Goal: Task Accomplishment & Management: Manage account settings

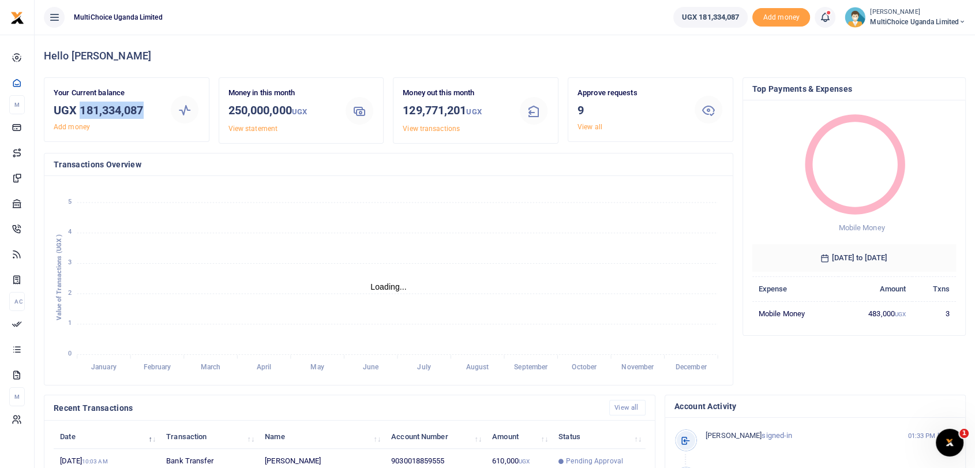
drag, startPoint x: 81, startPoint y: 110, endPoint x: 143, endPoint y: 113, distance: 61.8
click at [143, 113] on h3 "UGX 181,334,087" at bounding box center [107, 110] width 107 height 17
copy h3 "181,334,087"
click at [586, 123] on link "View all" at bounding box center [590, 127] width 25 height 8
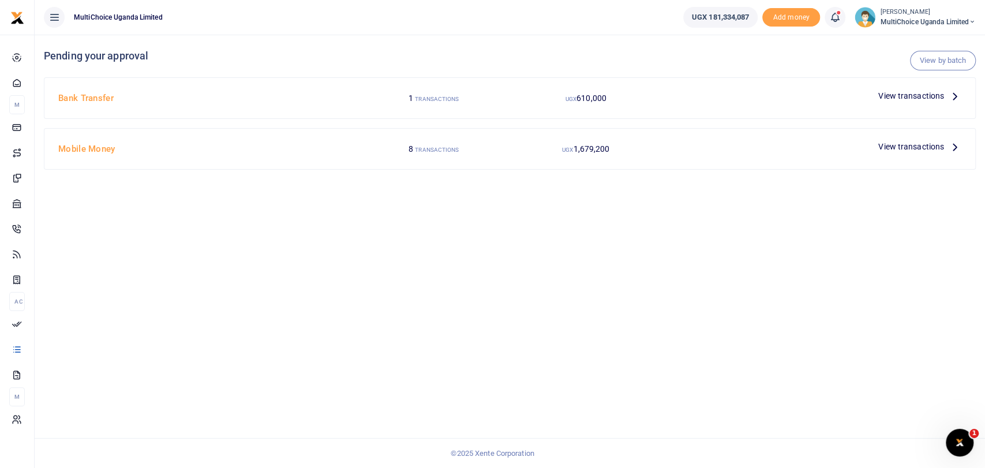
click at [912, 91] on span "View transactions" at bounding box center [911, 95] width 66 height 13
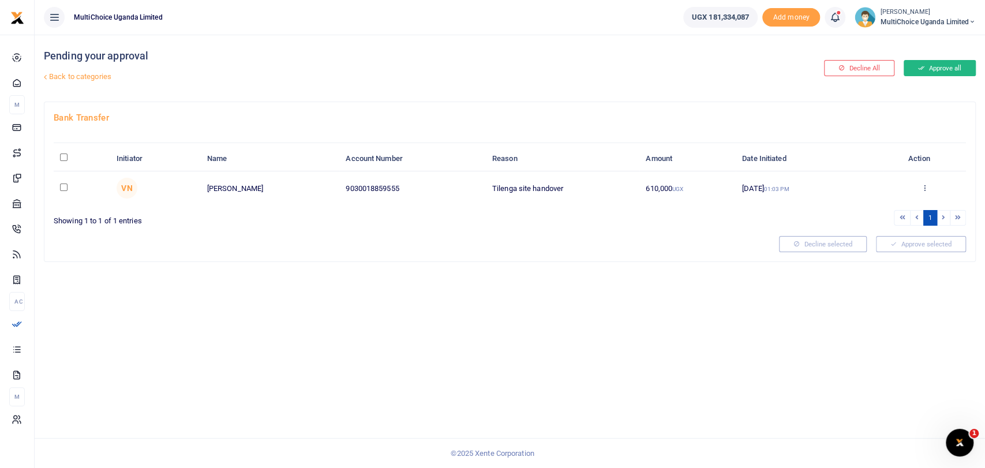
click at [937, 69] on button "Approve all" at bounding box center [940, 68] width 72 height 16
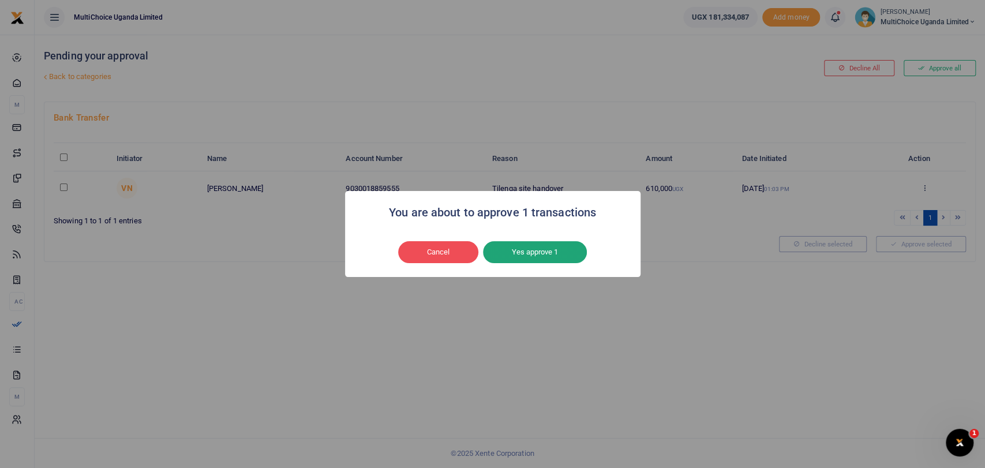
click at [538, 250] on button "Yes approve 1" at bounding box center [535, 252] width 104 height 22
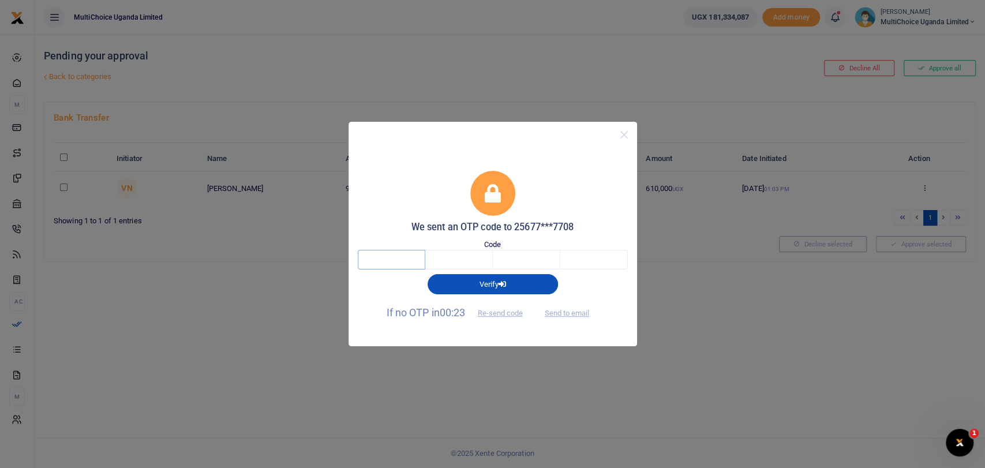
click at [397, 263] on input "text" at bounding box center [392, 260] width 68 height 20
type input "1"
type input "5"
type input "6"
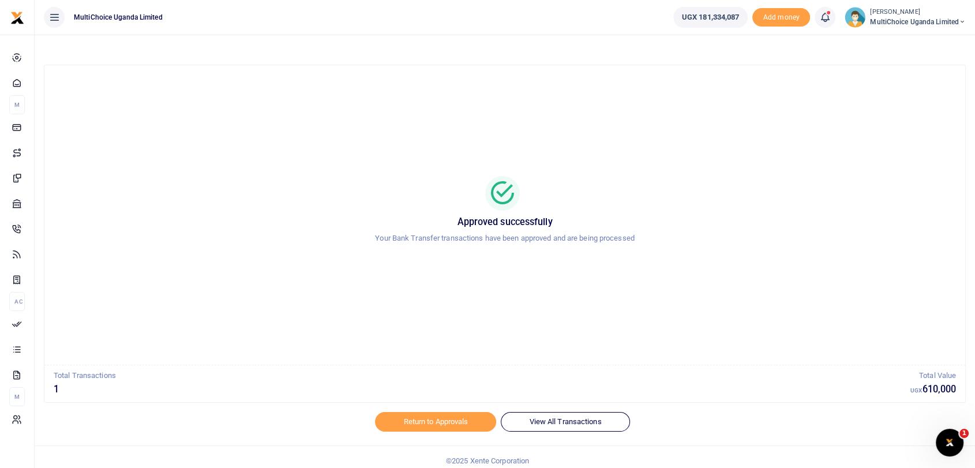
click at [882, 19] on span "MultiChoice Uganda Limited" at bounding box center [918, 22] width 96 height 10
click at [898, 46] on link "Switch accounts" at bounding box center [913, 42] width 101 height 16
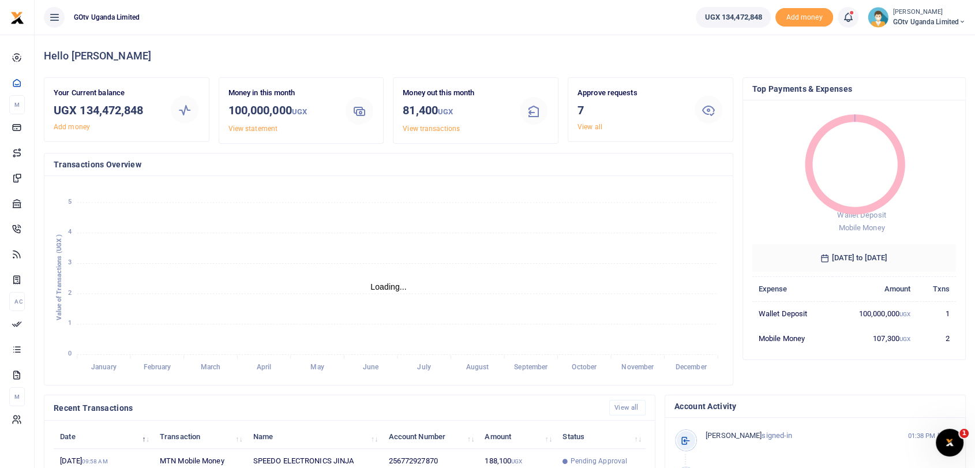
scroll to position [10, 10]
drag, startPoint x: 81, startPoint y: 104, endPoint x: 147, endPoint y: 113, distance: 66.3
click at [147, 113] on h3 "UGX 134,472,848" at bounding box center [107, 110] width 107 height 17
click at [588, 127] on link "View all" at bounding box center [590, 127] width 25 height 8
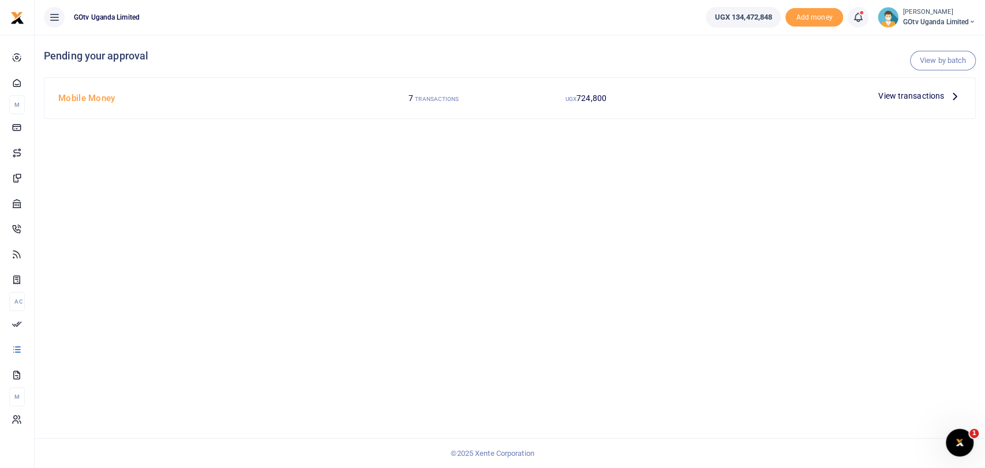
click at [925, 96] on span "View transactions" at bounding box center [911, 95] width 66 height 13
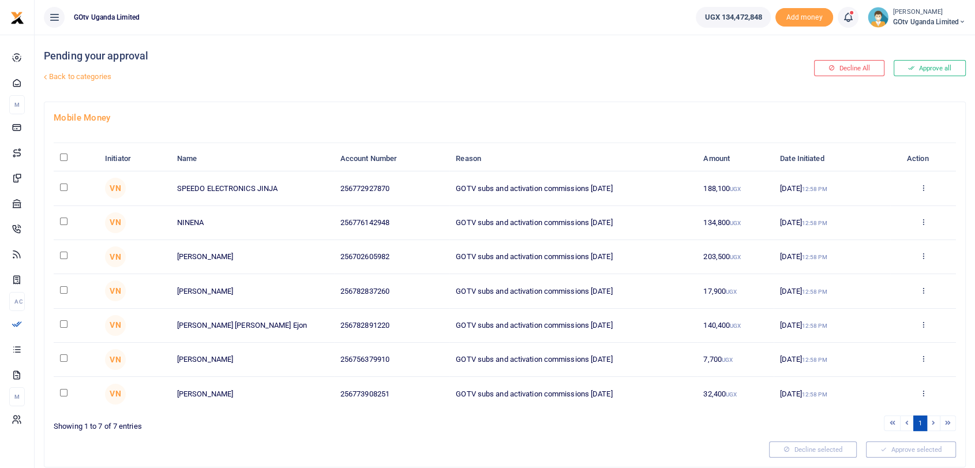
click at [63, 158] on input "\a \a : activate to sort column descending" at bounding box center [64, 157] width 8 height 8
checkbox input "true"
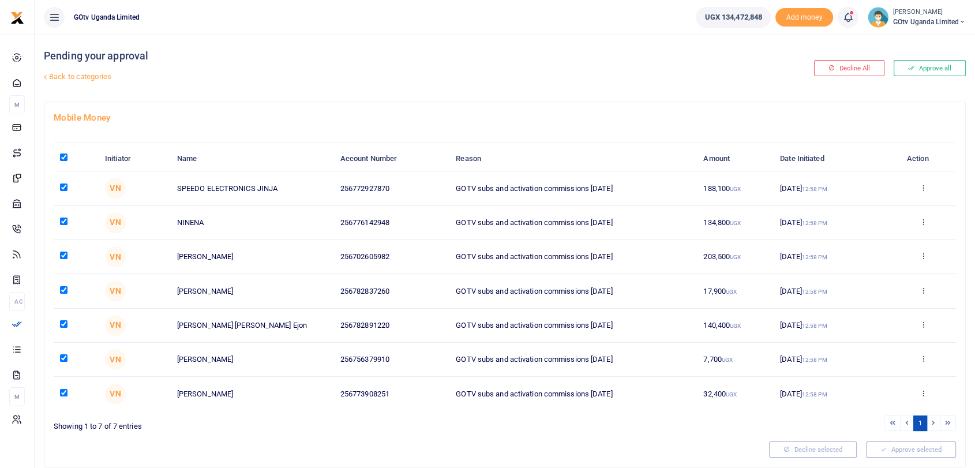
checkbox input "true"
click at [68, 153] on th "\a \a : activate to sort column descending" at bounding box center [76, 159] width 45 height 25
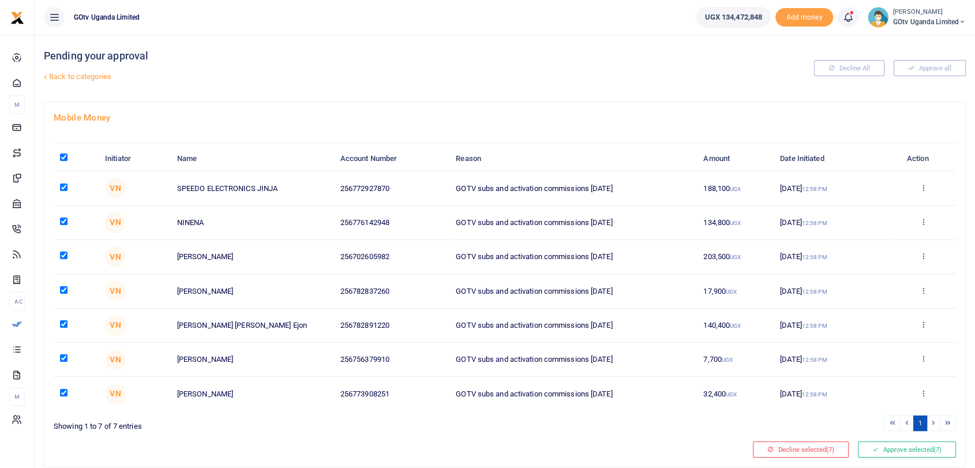
click at [62, 158] on input "\a \a : activate to sort column descending" at bounding box center [64, 157] width 8 height 8
checkbox input "false"
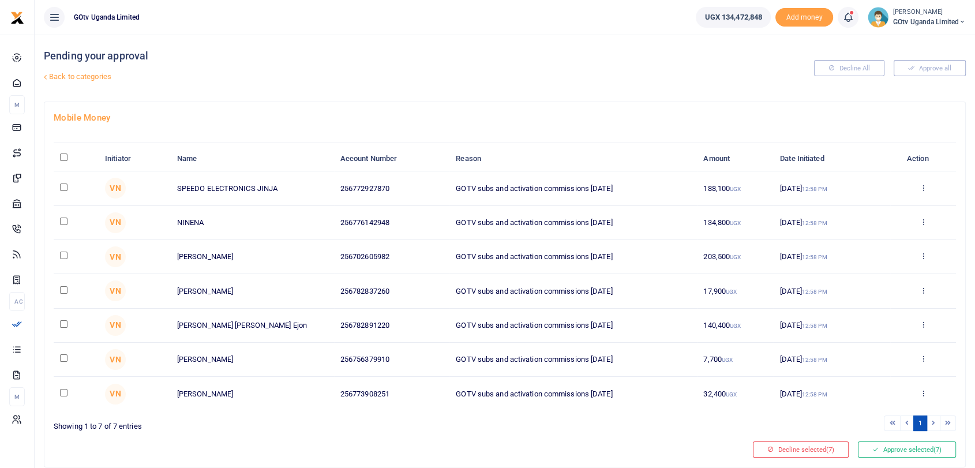
checkbox input "false"
click at [928, 73] on button "Approve all" at bounding box center [930, 68] width 72 height 16
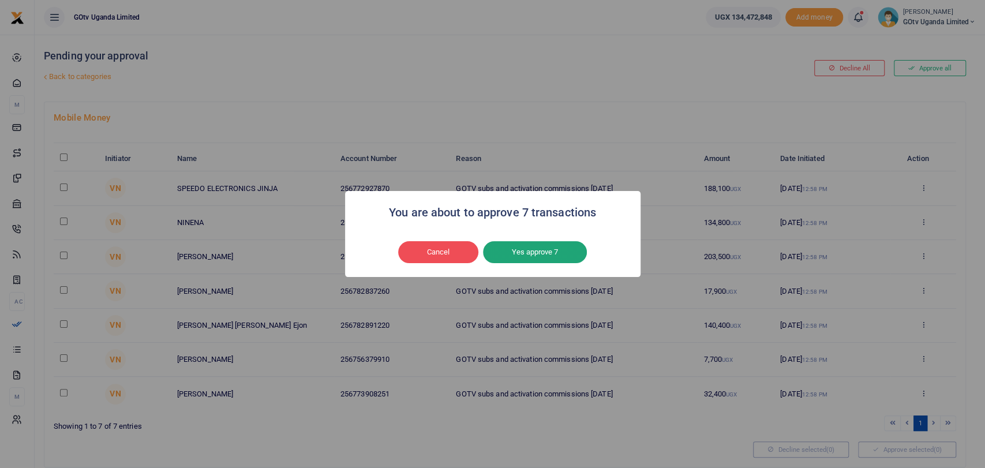
click at [547, 253] on button "Yes approve 7" at bounding box center [535, 252] width 104 height 22
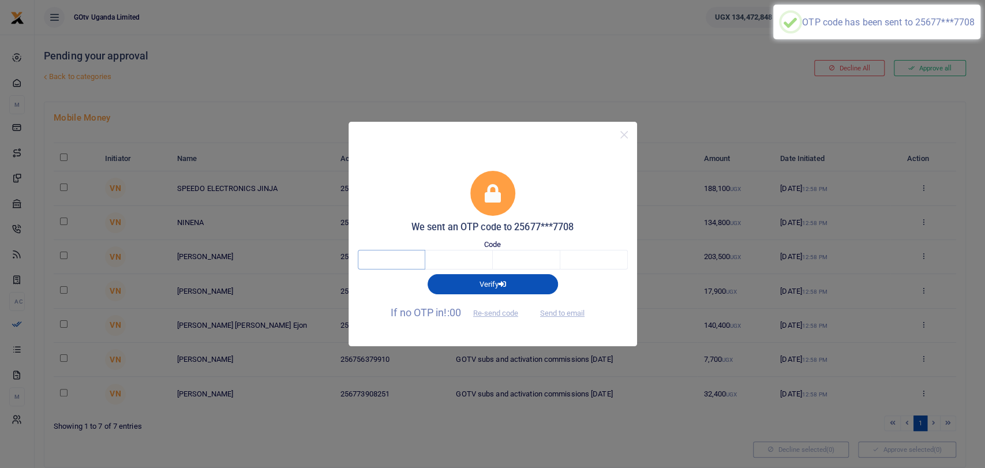
click at [389, 256] on input "text" at bounding box center [392, 260] width 68 height 20
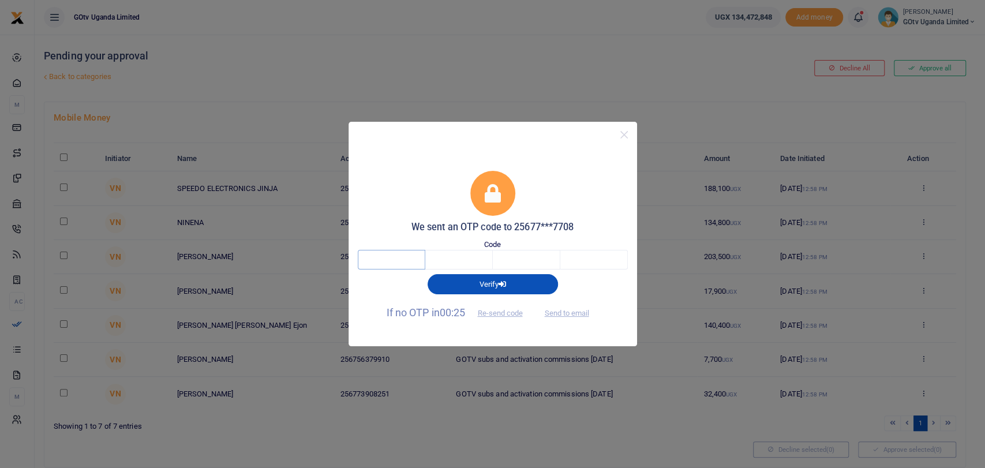
click at [415, 263] on input "text" at bounding box center [392, 260] width 68 height 20
type input "6"
type input "4"
type input "7"
type input "4"
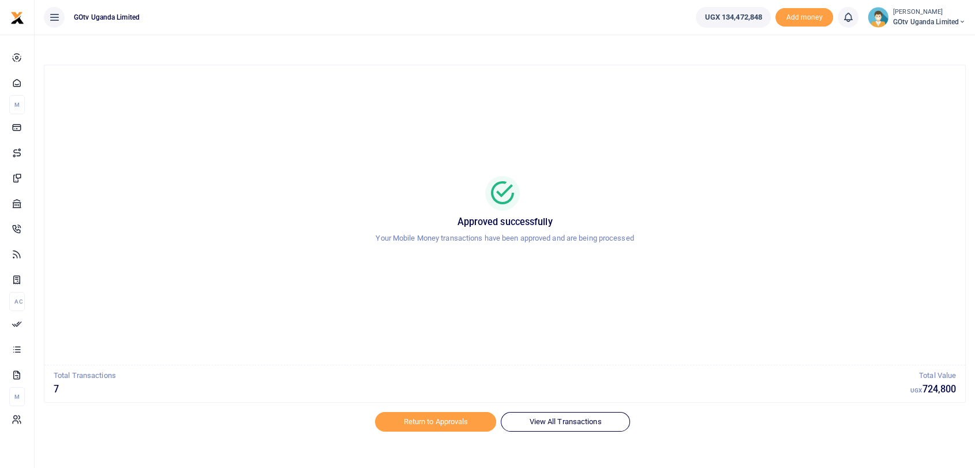
click at [900, 12] on small "[PERSON_NAME]" at bounding box center [929, 13] width 73 height 10
click at [901, 42] on link "Switch accounts" at bounding box center [913, 42] width 101 height 16
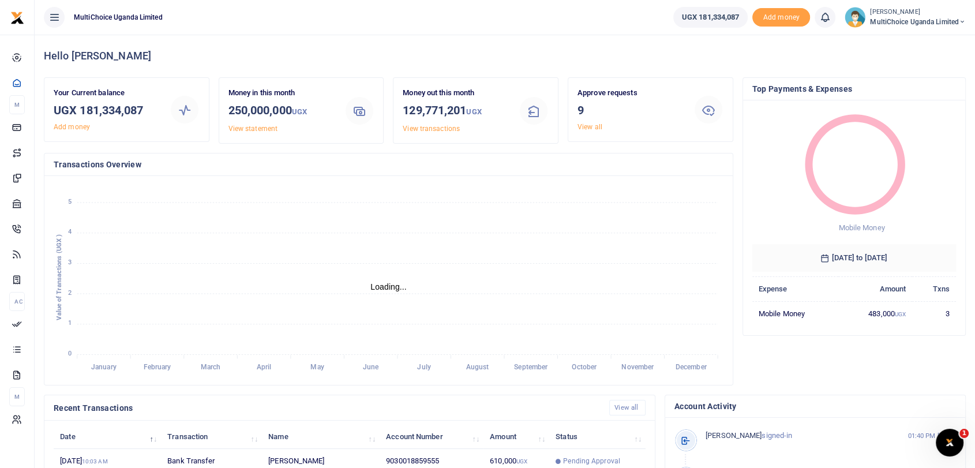
scroll to position [10, 10]
click at [591, 126] on link "View all" at bounding box center [590, 127] width 25 height 8
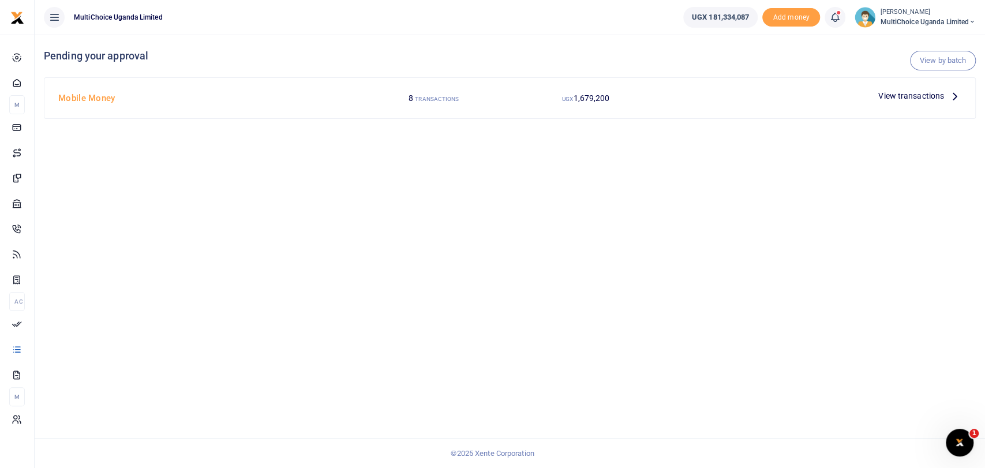
click at [919, 95] on span "View transactions" at bounding box center [911, 95] width 66 height 13
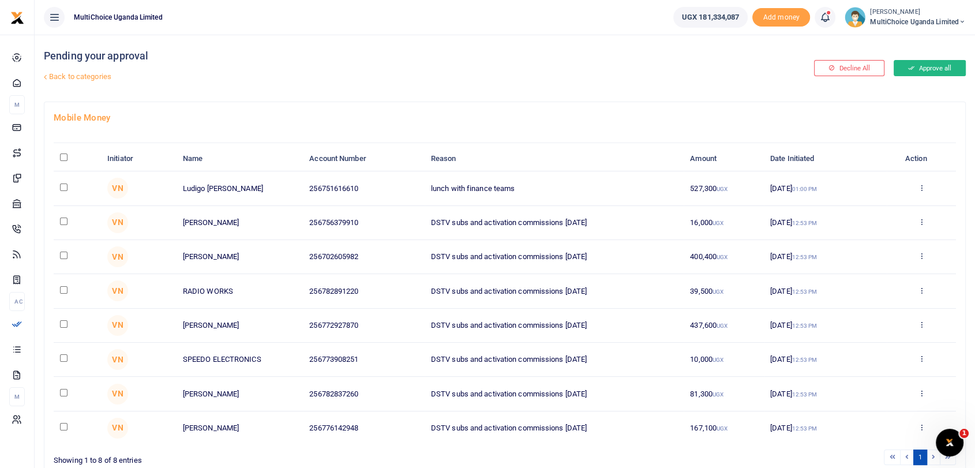
click at [932, 68] on button "Approve all" at bounding box center [930, 68] width 72 height 16
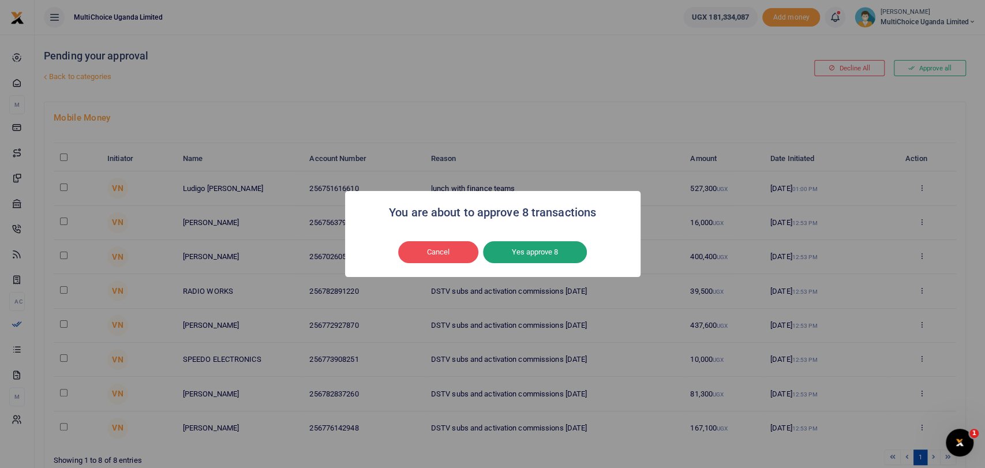
click at [554, 252] on button "Yes approve 8" at bounding box center [535, 252] width 104 height 22
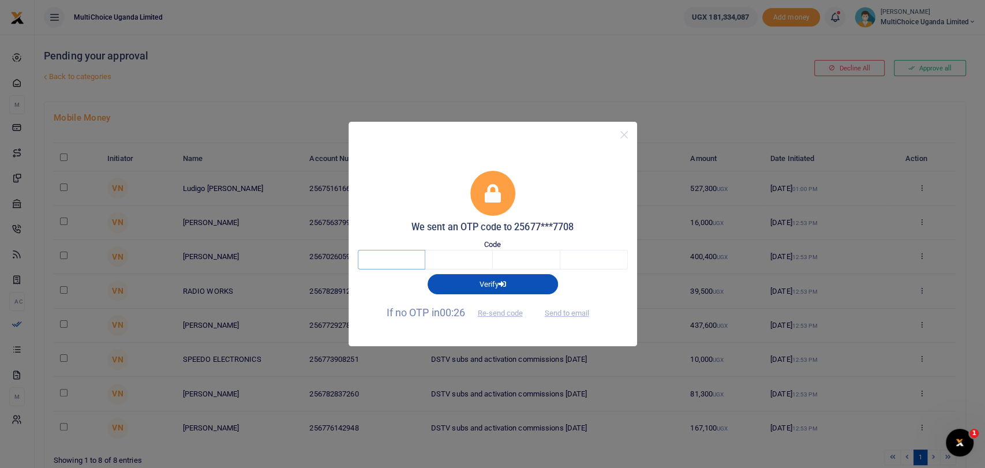
click at [410, 256] on input "text" at bounding box center [392, 260] width 68 height 20
type input "8"
type input "4"
type input "7"
type input "1"
